Goal: Navigation & Orientation: Understand site structure

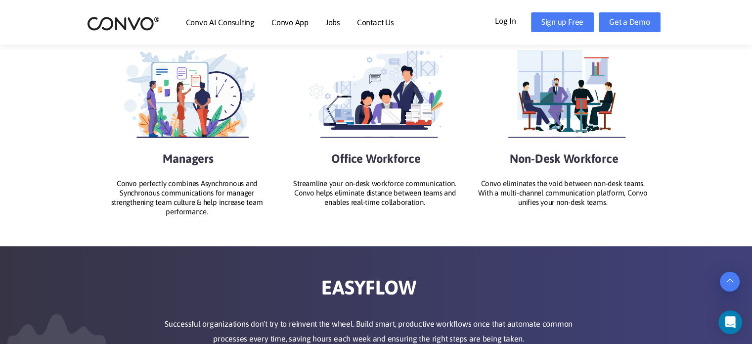
scroll to position [1187, 0]
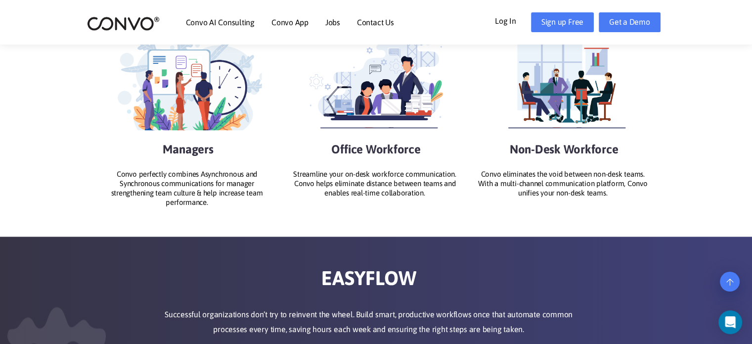
click at [206, 118] on img at bounding box center [188, 80] width 147 height 109
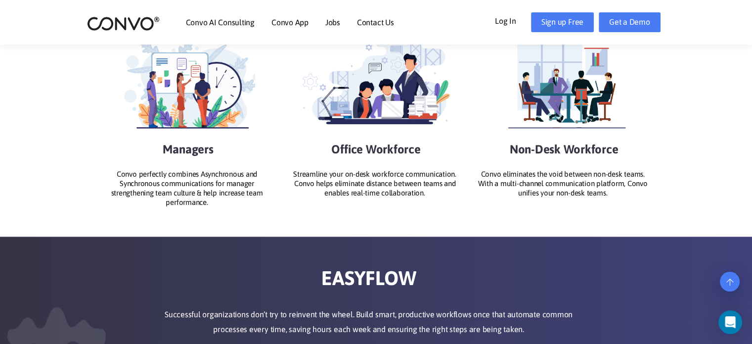
click at [448, 103] on img at bounding box center [376, 80] width 147 height 109
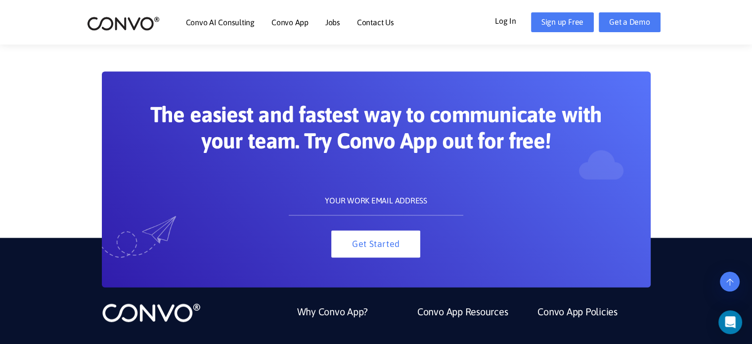
scroll to position [2241, 0]
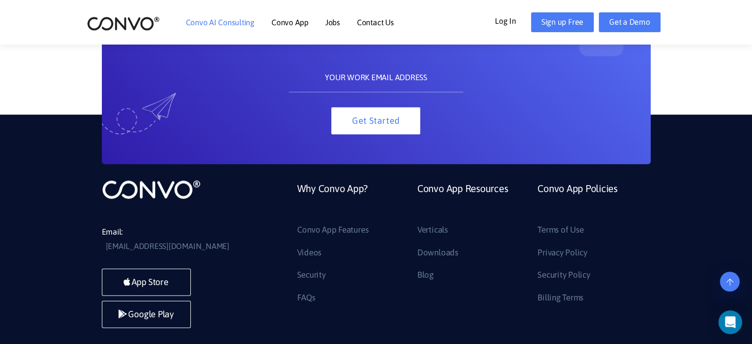
click at [220, 22] on link "Convo AI Consulting" at bounding box center [220, 22] width 69 height 8
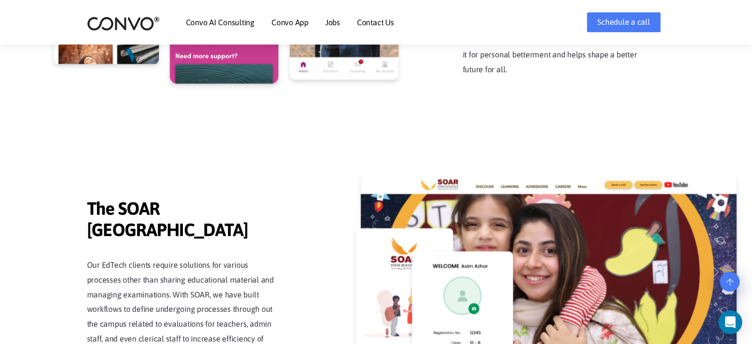
scroll to position [2166, 0]
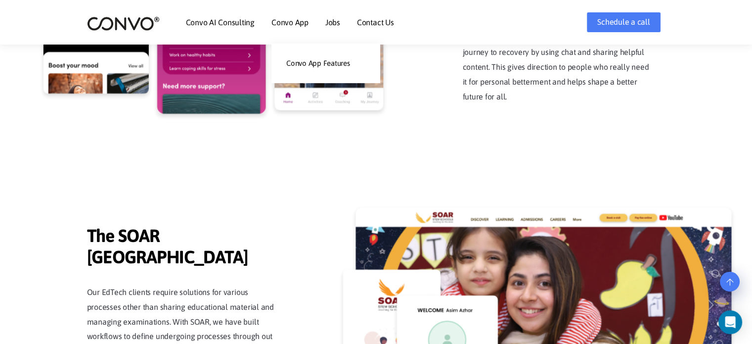
click at [295, 19] on link "Convo App" at bounding box center [290, 22] width 37 height 8
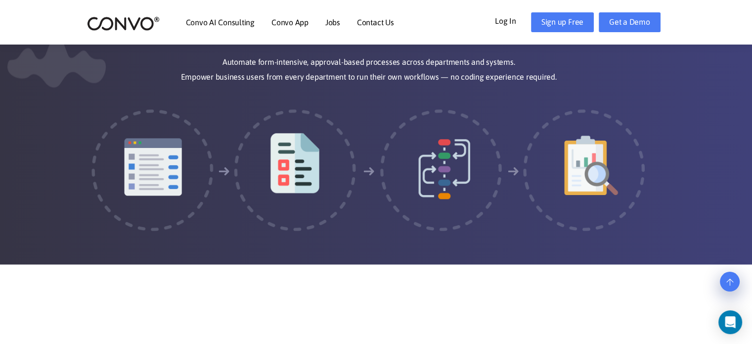
scroll to position [1484, 0]
click at [683, 11] on header "Convo AI Consulting Convo App Convo App Features Jobs Contact Us Log In Get a D…" at bounding box center [376, 22] width 752 height 45
